Goal: Find specific page/section: Find specific page/section

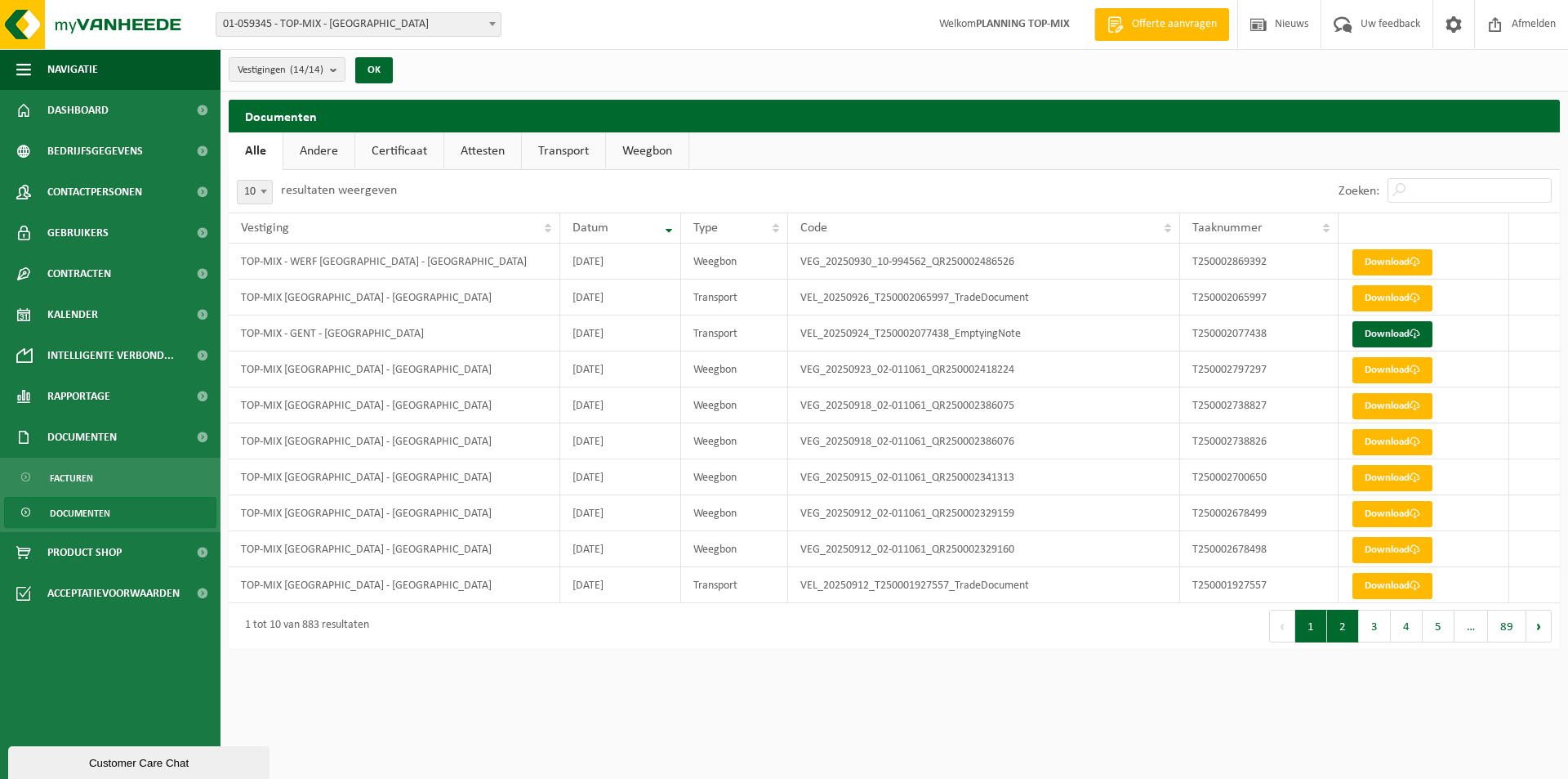
click at [1347, 629] on button "2" at bounding box center [1342, 626] width 31 height 32
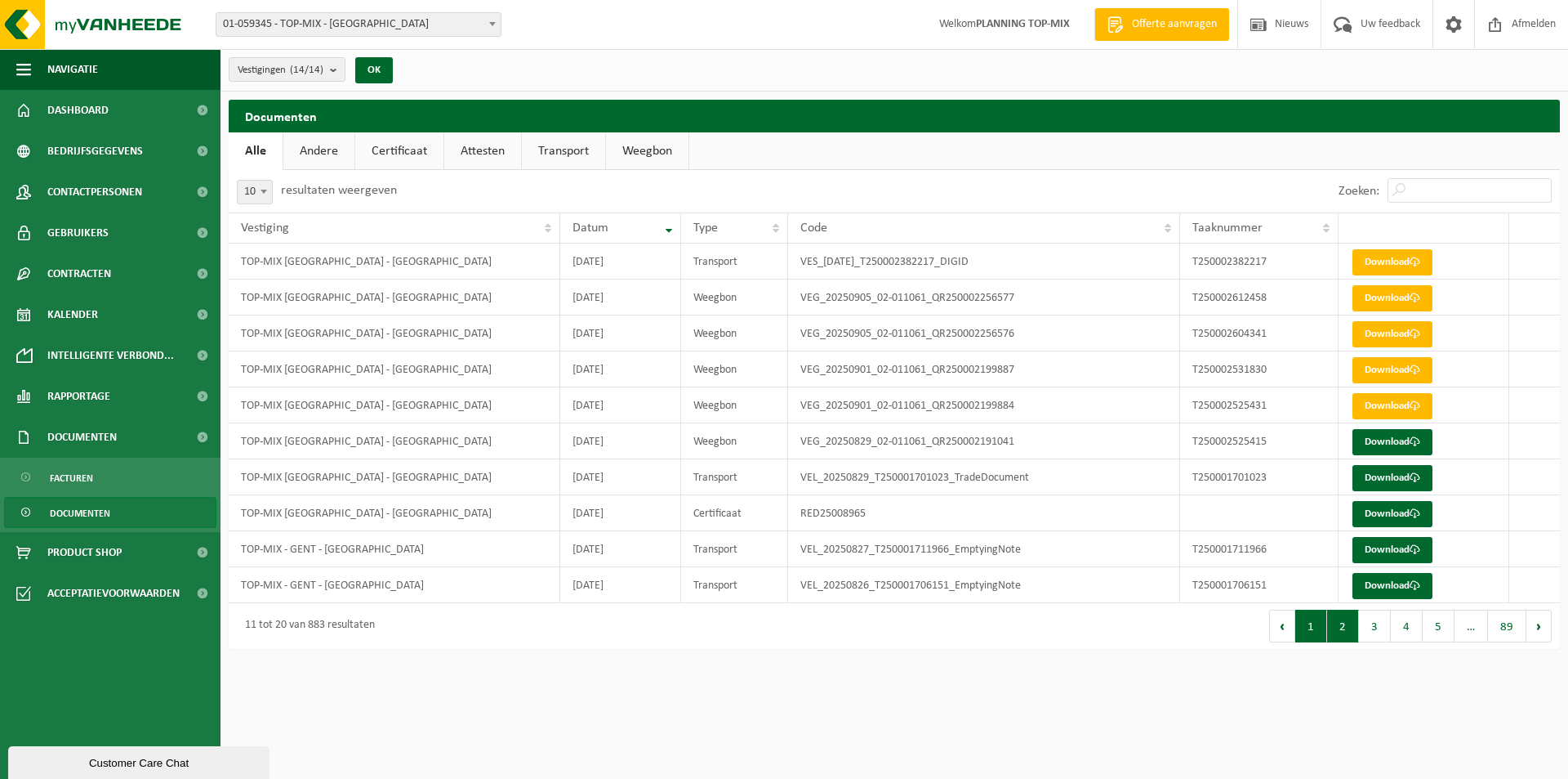
click at [1309, 625] on button "1" at bounding box center [1311, 626] width 31 height 32
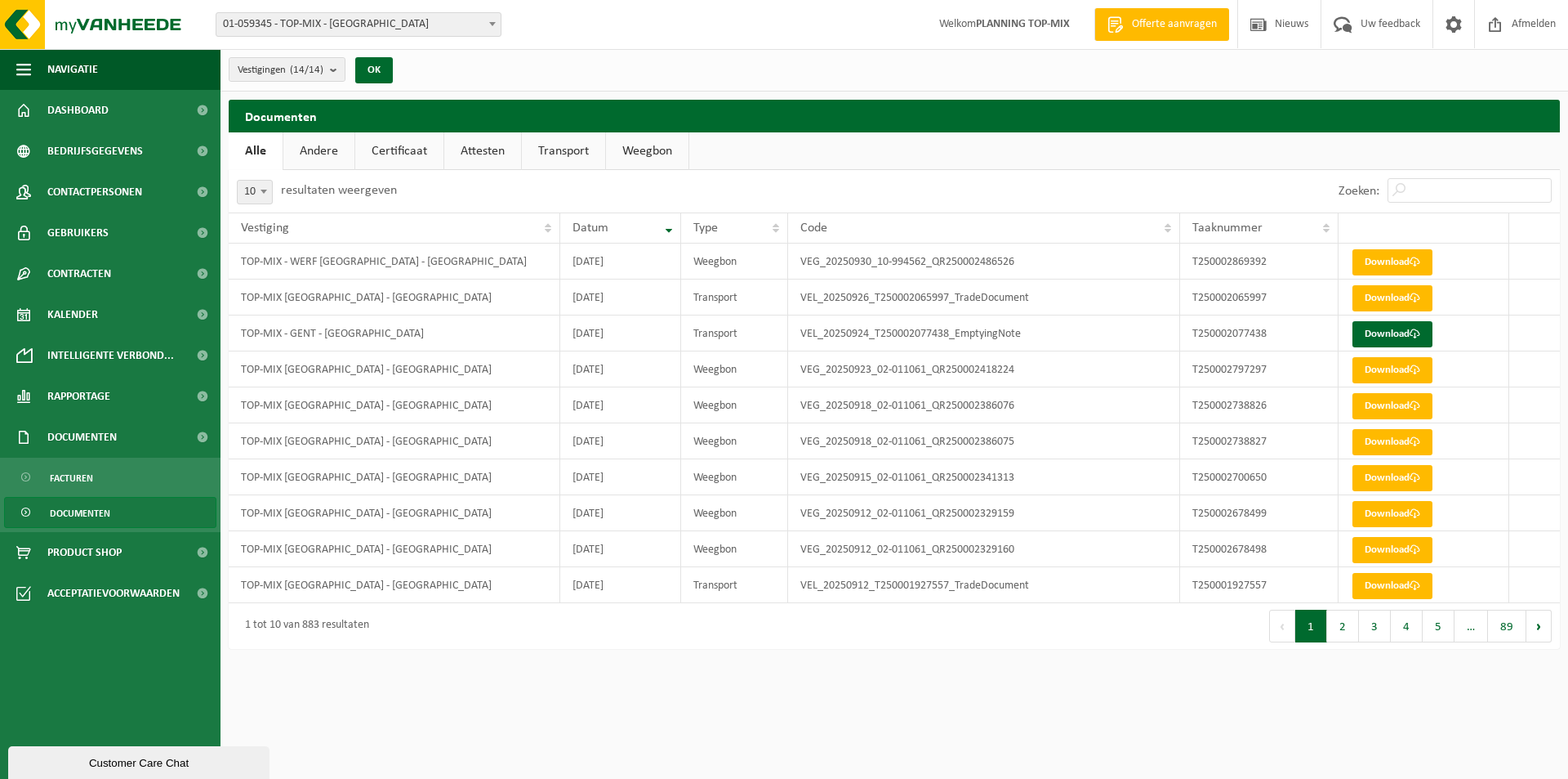
click at [97, 503] on span "Documenten" at bounding box center [79, 513] width 60 height 31
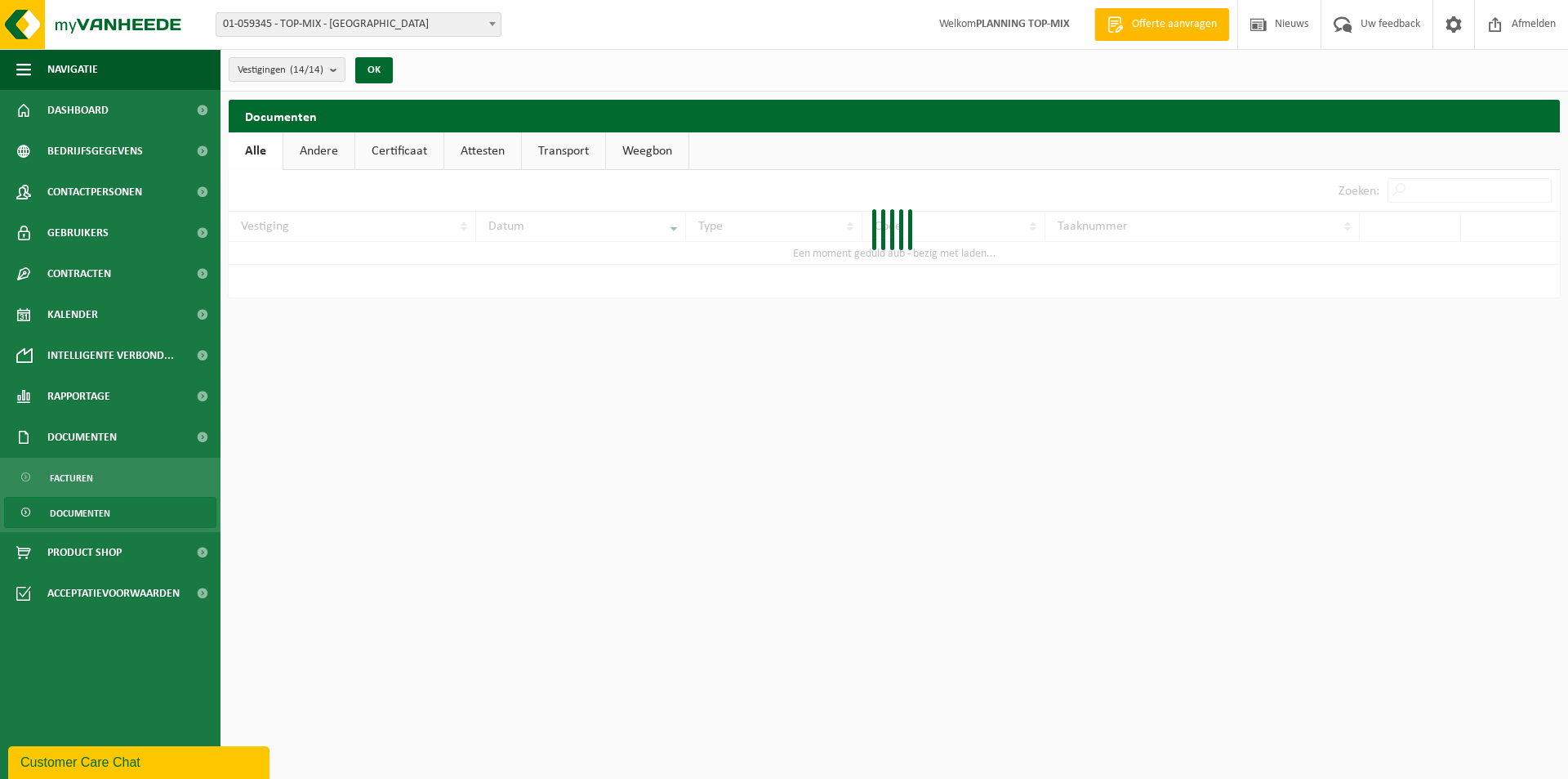
click at [97, 506] on span "Documenten" at bounding box center [79, 513] width 60 height 31
